Goal: Navigation & Orientation: Find specific page/section

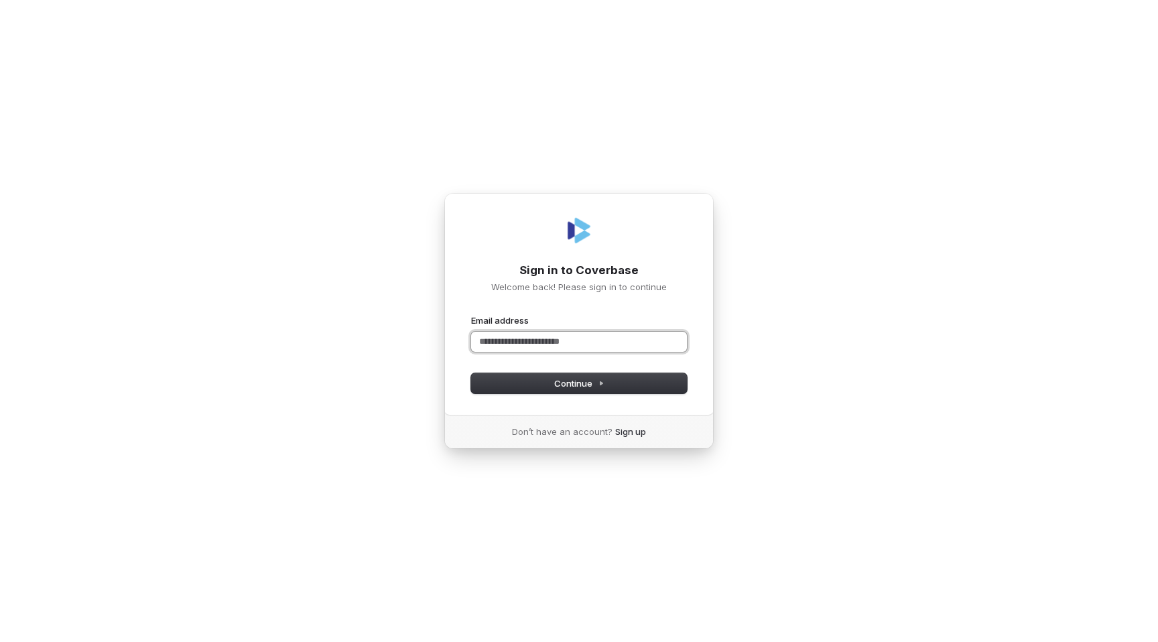
click at [543, 348] on input "Email address" at bounding box center [579, 342] width 216 height 20
click at [576, 381] on span "Continue" at bounding box center [579, 383] width 50 height 12
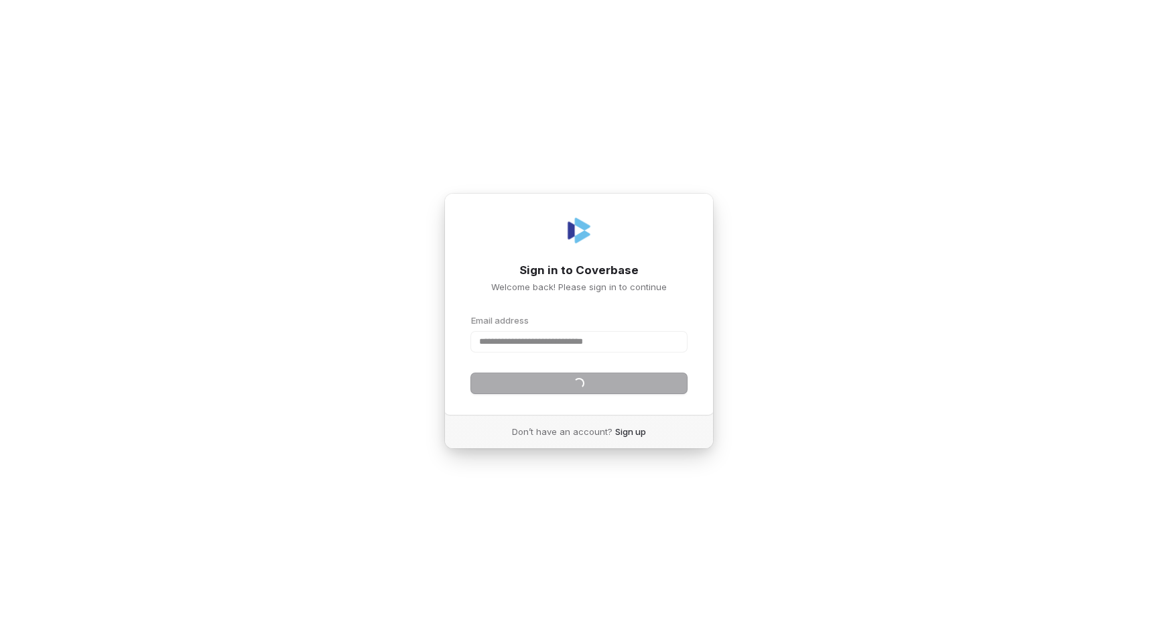
type input "**********"
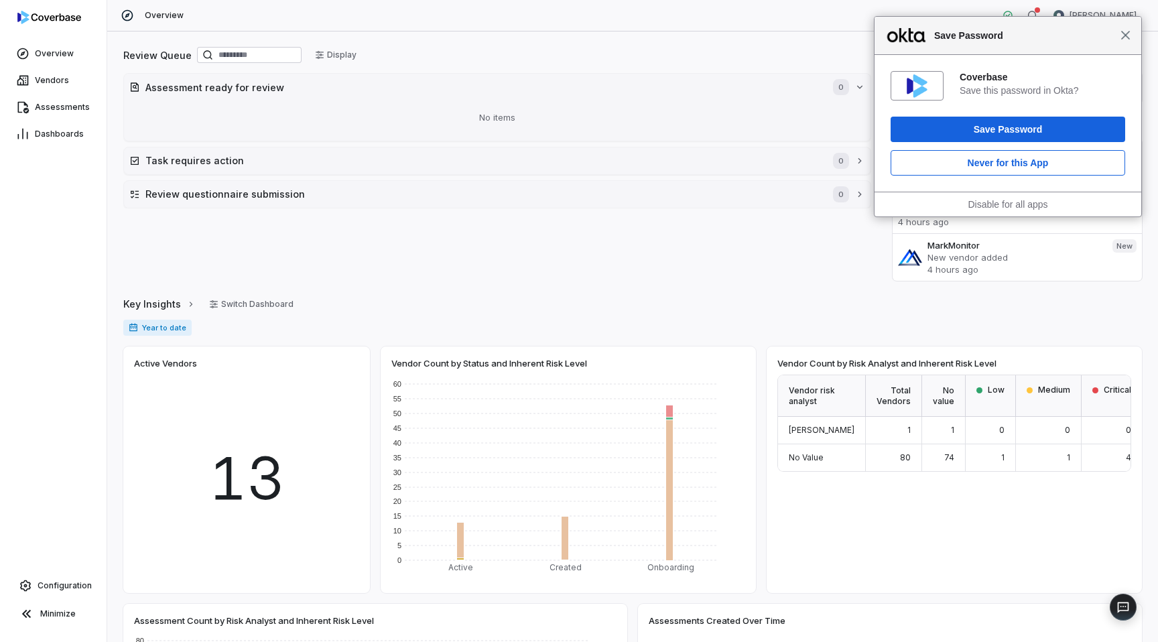
click at [1126, 30] on span "Close" at bounding box center [1125, 35] width 10 height 10
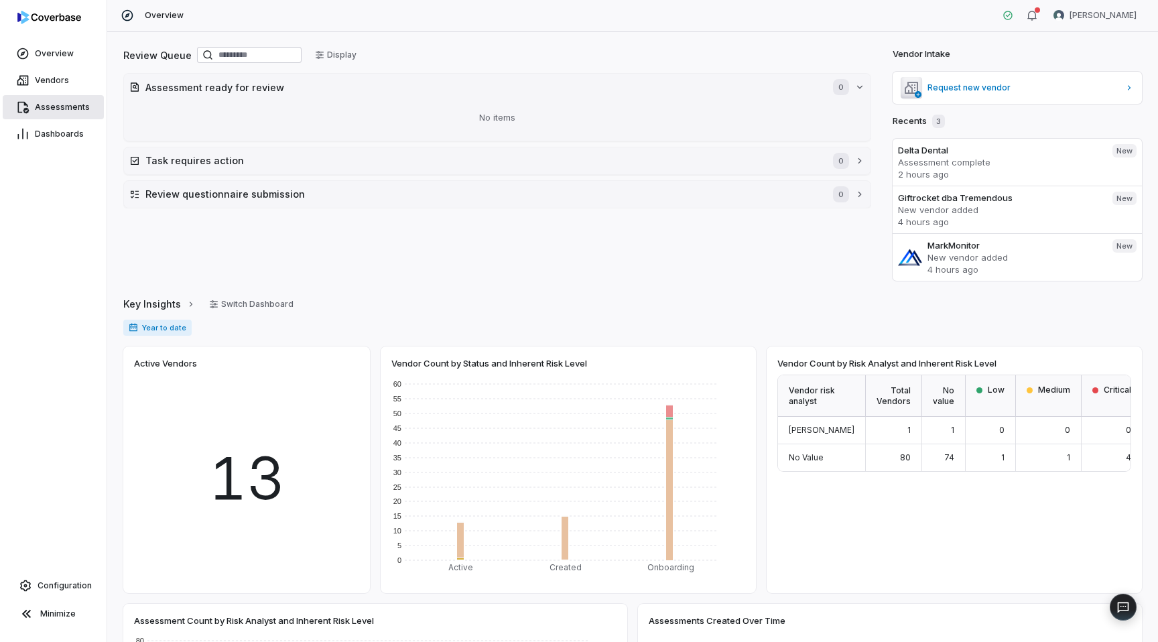
click at [56, 103] on span "Assessments" at bounding box center [62, 107] width 55 height 11
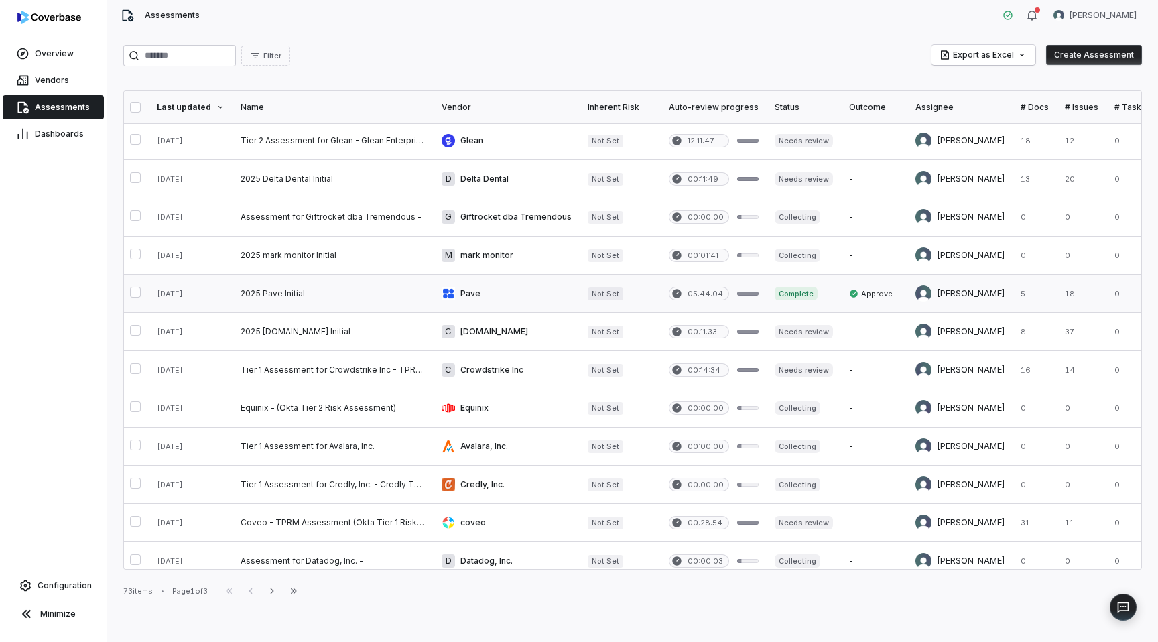
scroll to position [1, 0]
